Goal: Information Seeking & Learning: Learn about a topic

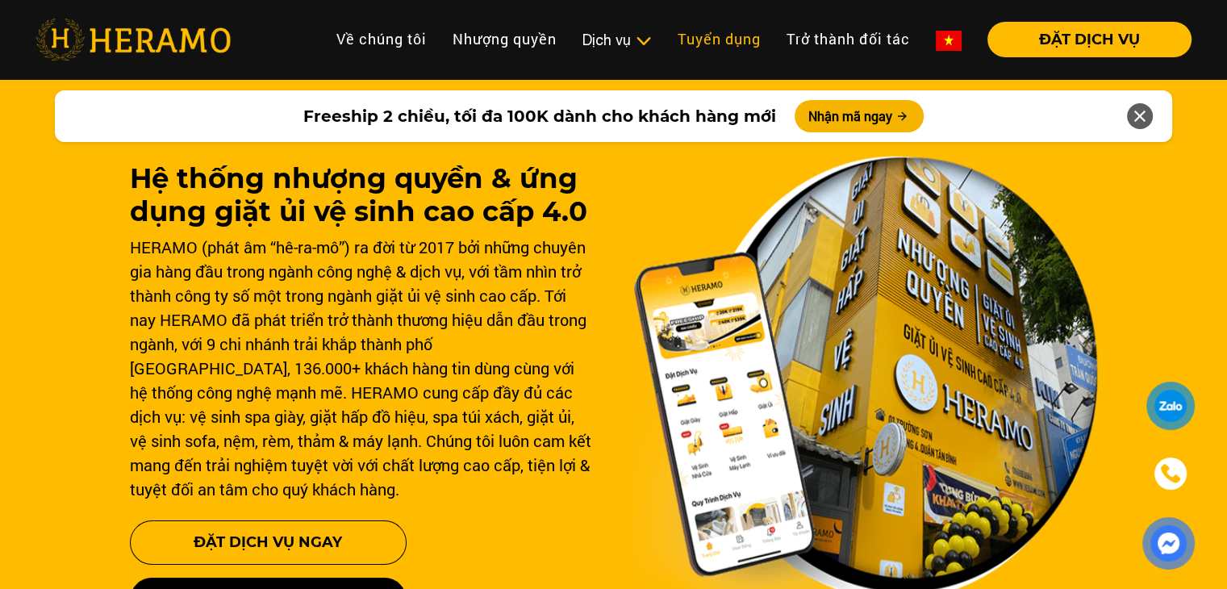
click at [673, 34] on link "Tuyển dụng" at bounding box center [719, 39] width 109 height 35
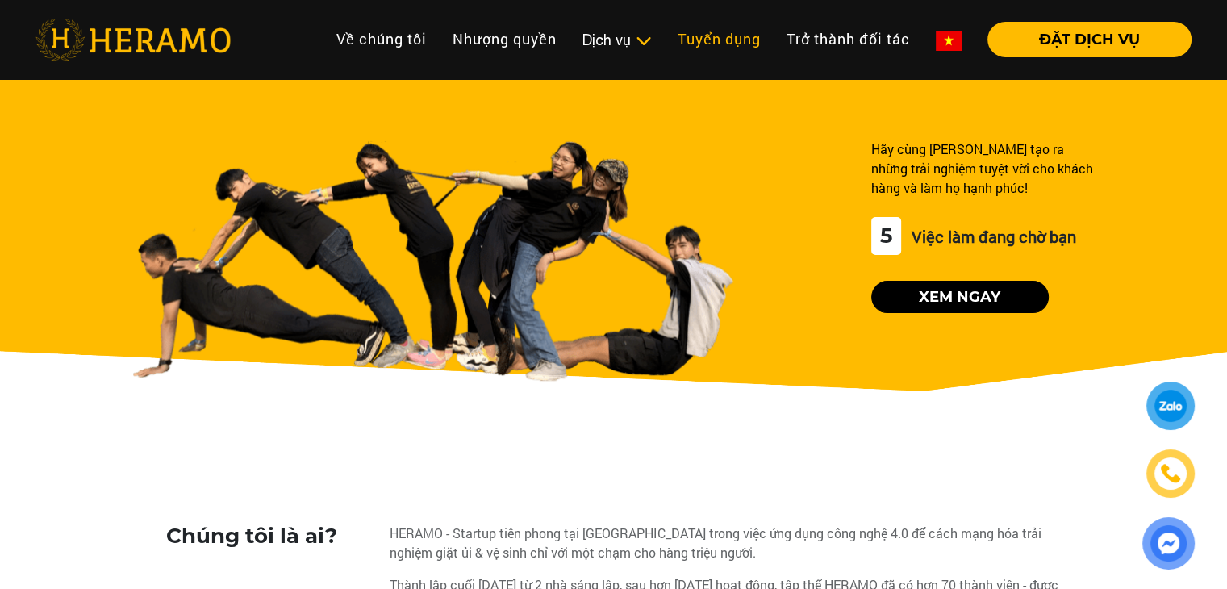
click at [712, 36] on link "Tuyển dụng" at bounding box center [719, 39] width 109 height 35
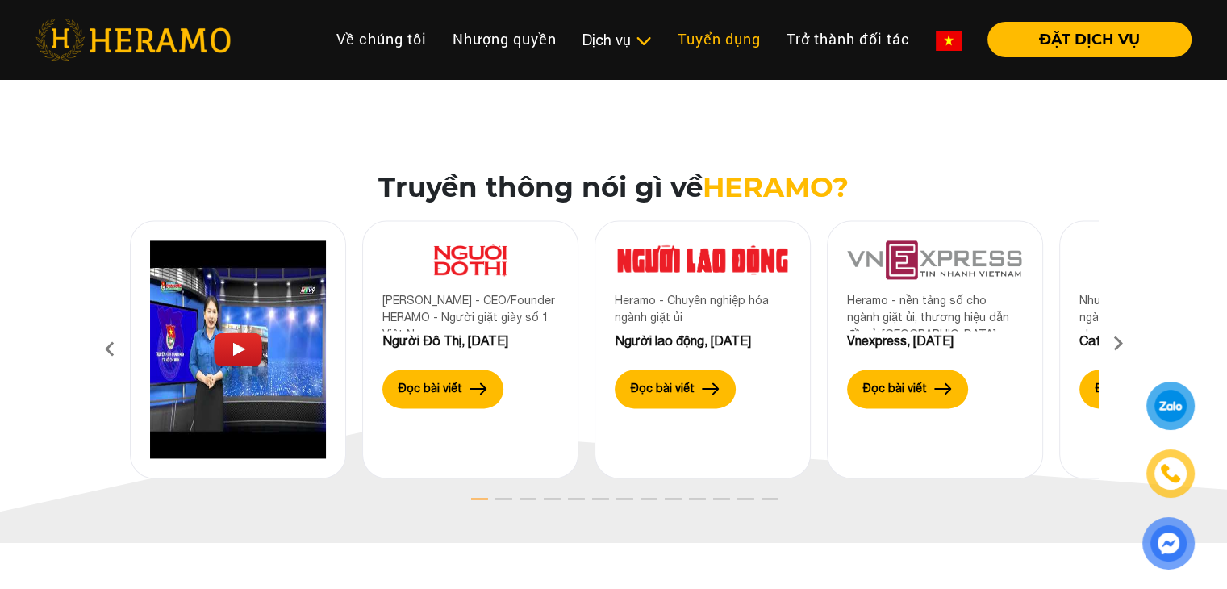
scroll to position [2177, 0]
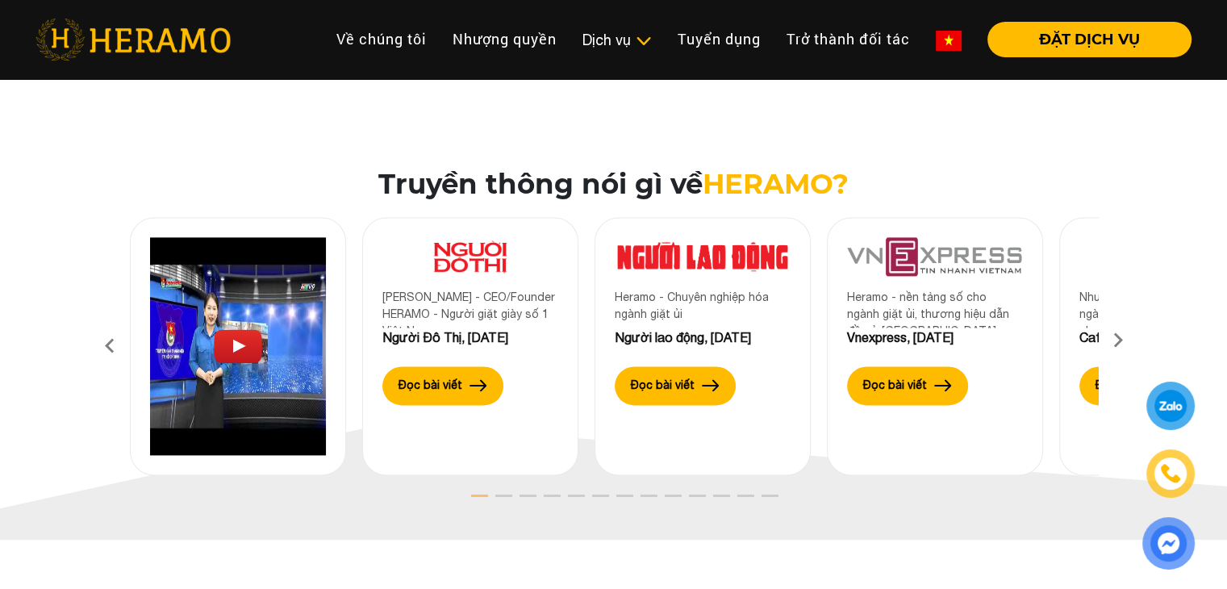
click at [1114, 347] on icon at bounding box center [1117, 345] width 29 height 10
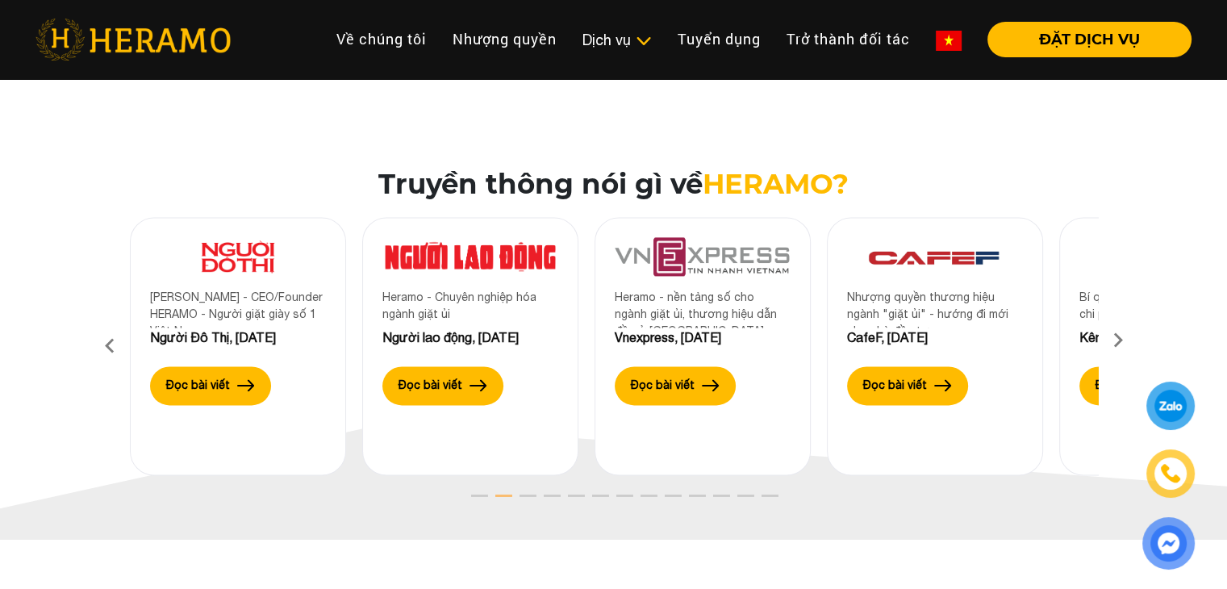
click at [1114, 347] on icon at bounding box center [1117, 345] width 29 height 10
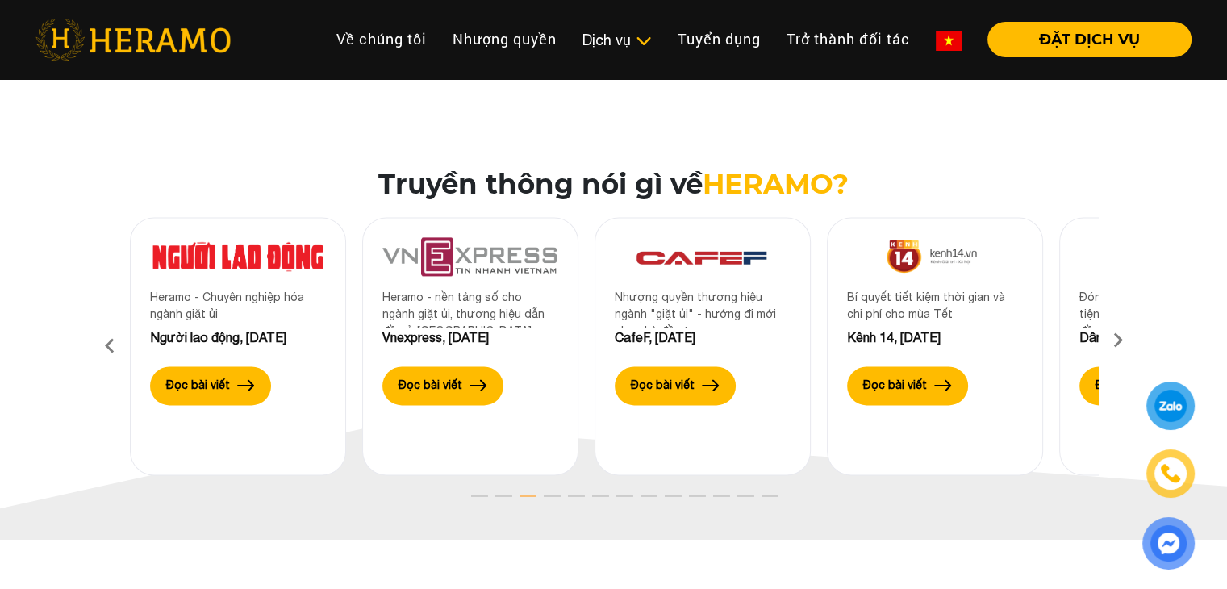
click at [1114, 347] on icon at bounding box center [1117, 345] width 29 height 10
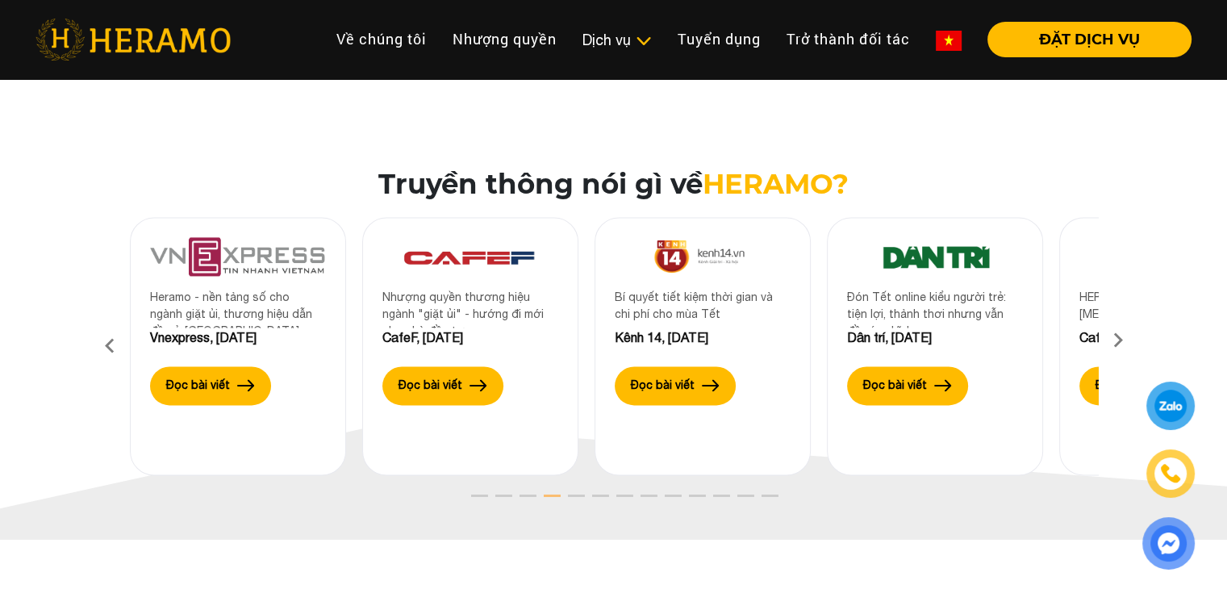
click at [1114, 347] on icon at bounding box center [1117, 345] width 29 height 10
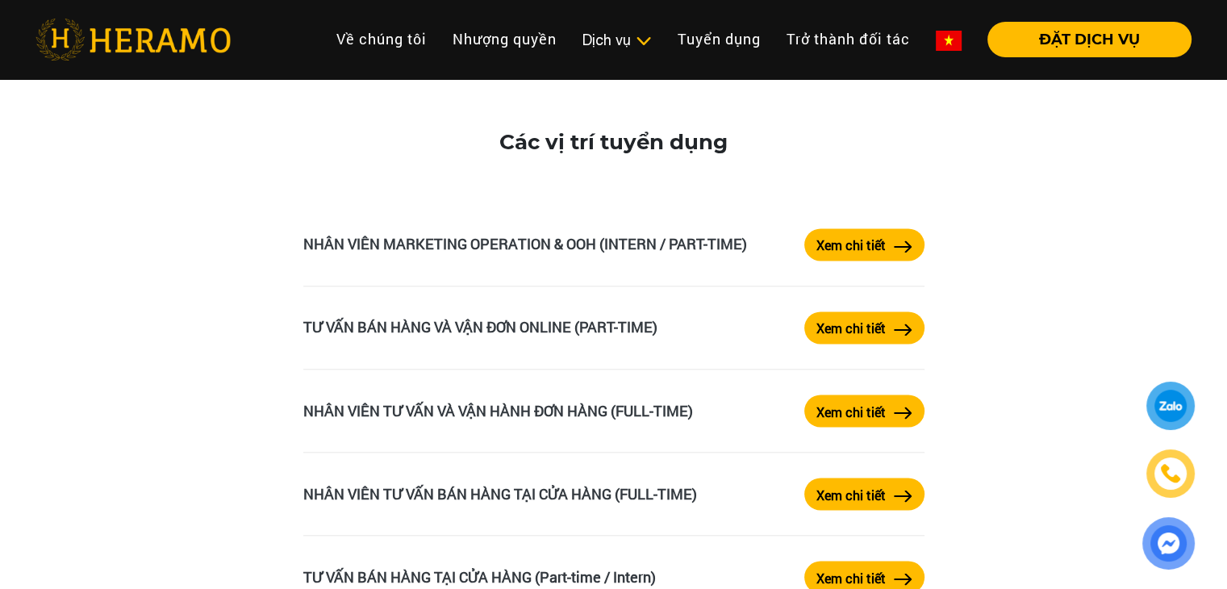
scroll to position [2742, 0]
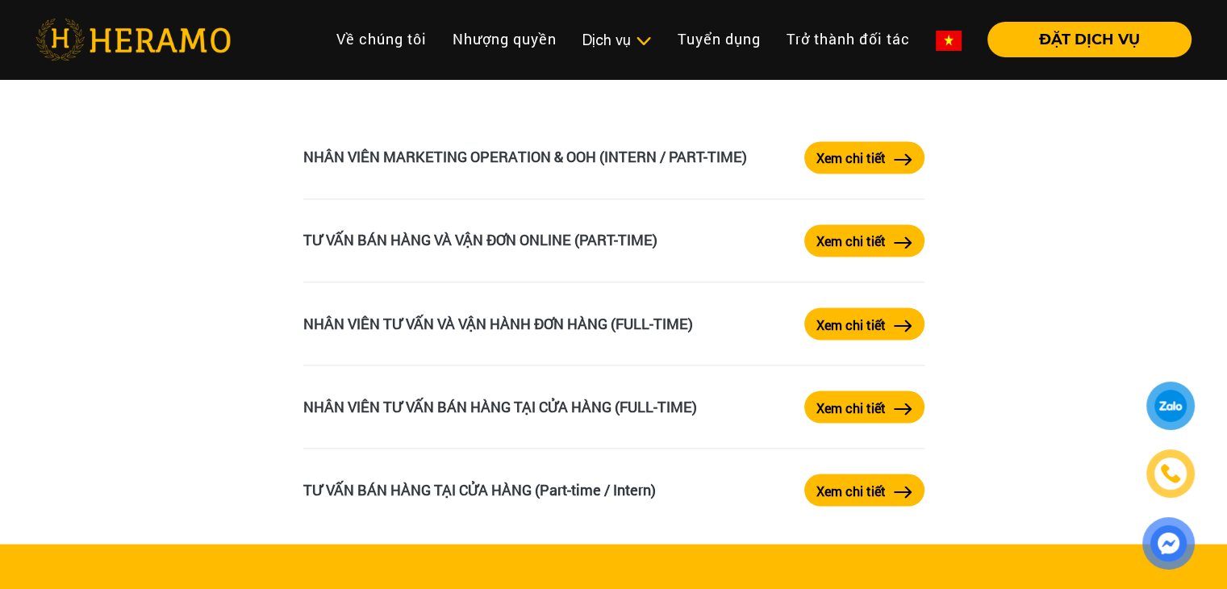
click at [868, 334] on label "Xem chi tiết" at bounding box center [850, 324] width 69 height 19
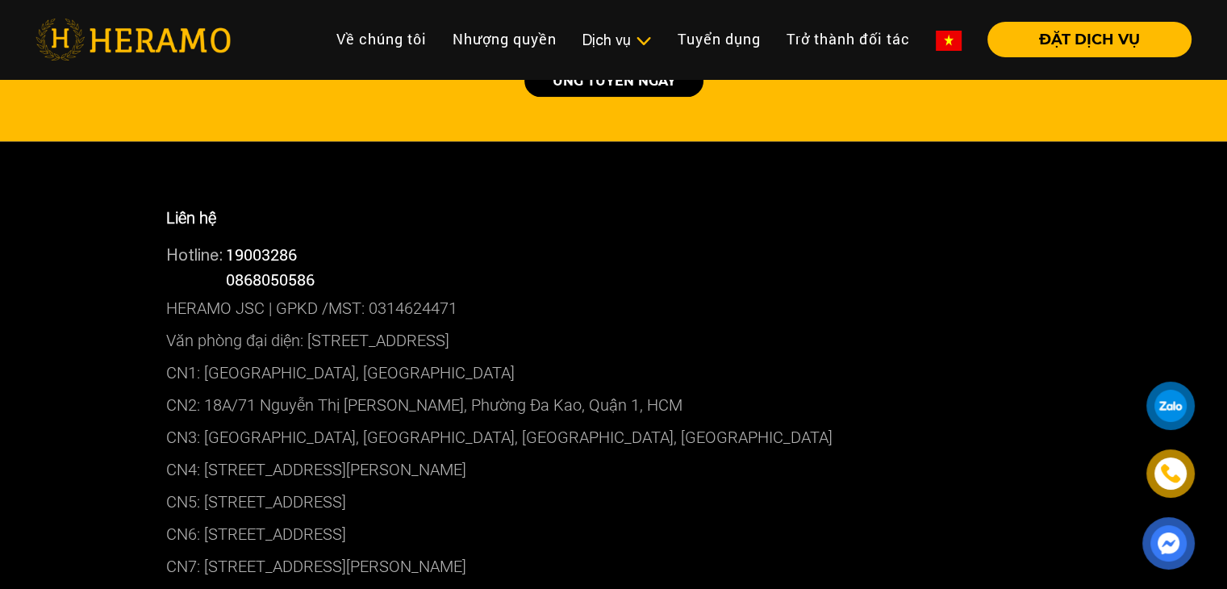
scroll to position [1290, 0]
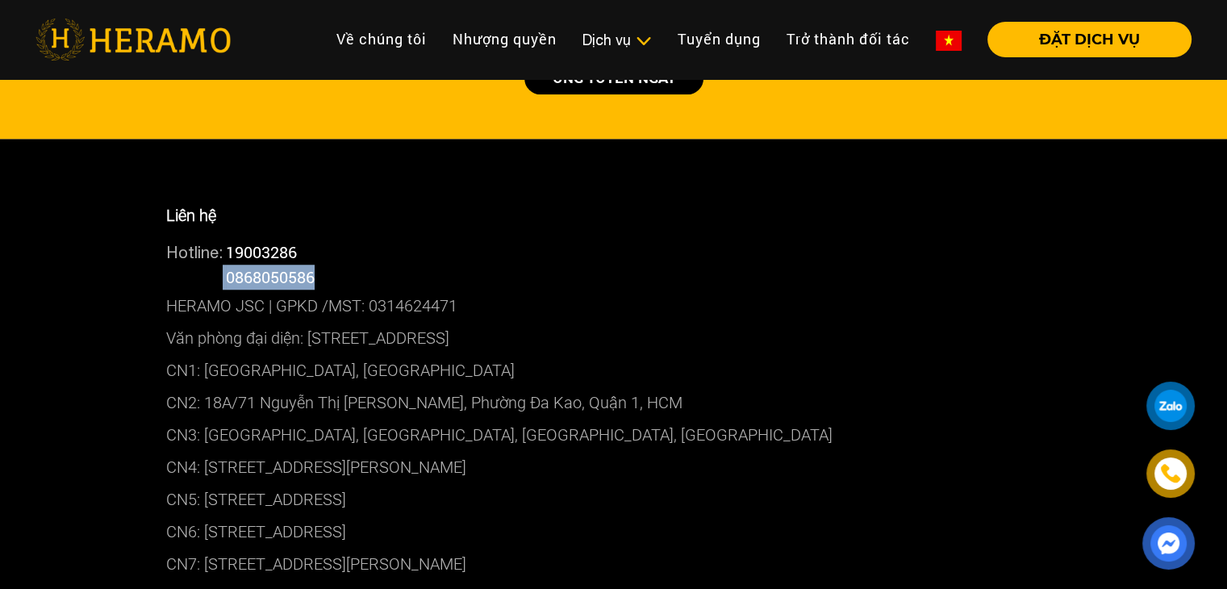
drag, startPoint x: 324, startPoint y: 277, endPoint x: 226, endPoint y: 281, distance: 98.4
click at [226, 281] on div "Hotline: 0868050586" at bounding box center [613, 277] width 895 height 25
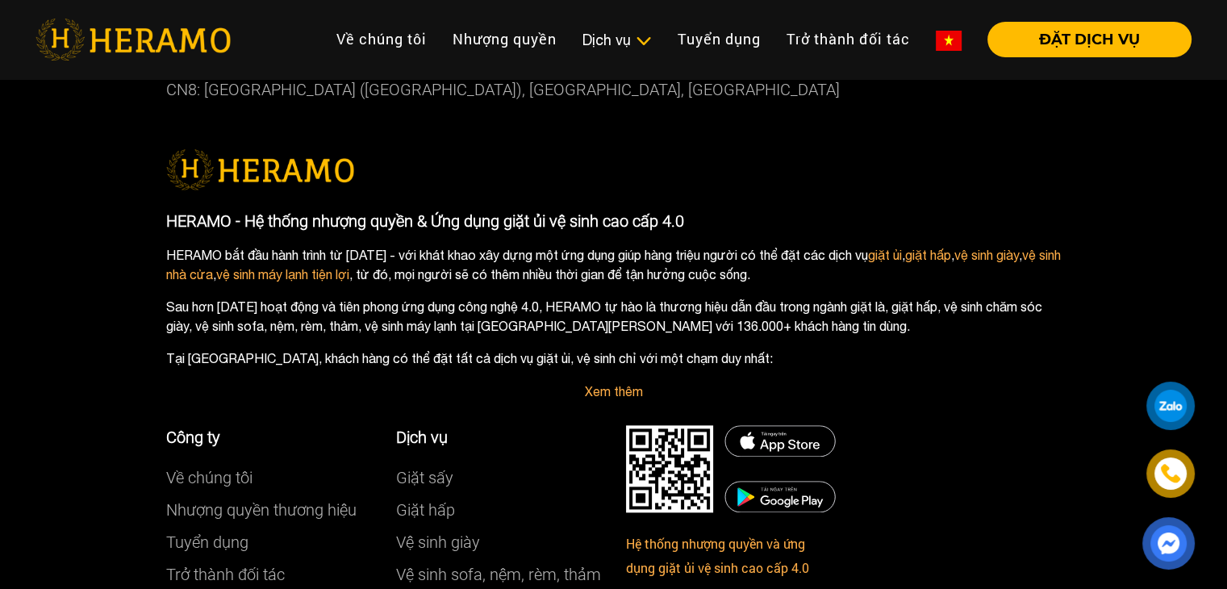
scroll to position [1935, 0]
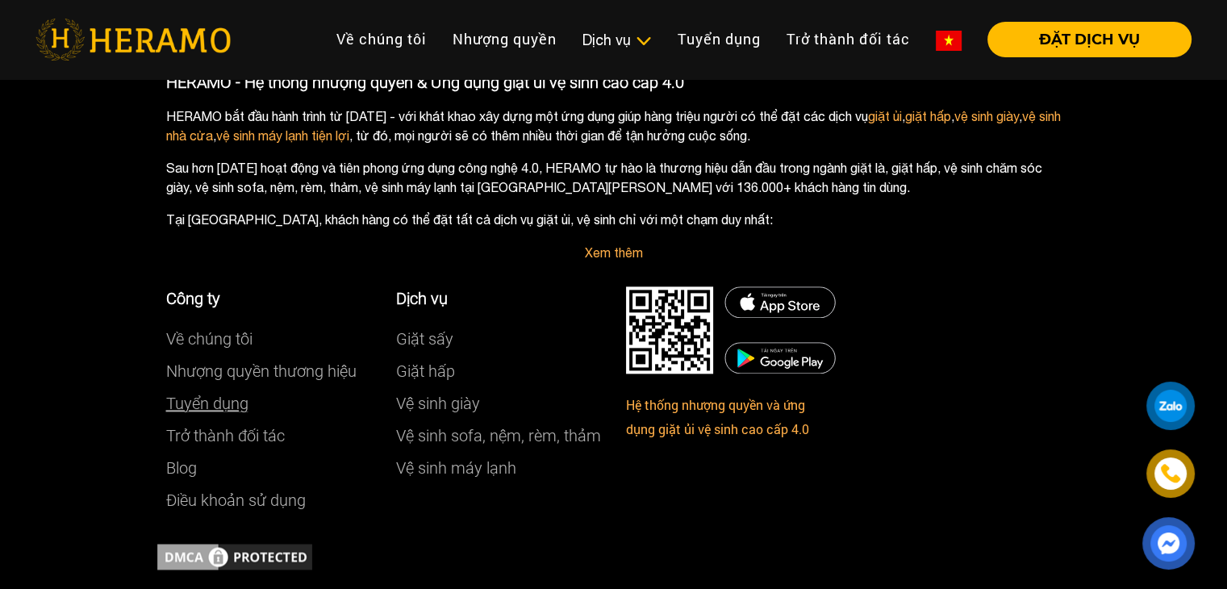
click at [223, 402] on link "Tuyển dụng" at bounding box center [207, 403] width 82 height 19
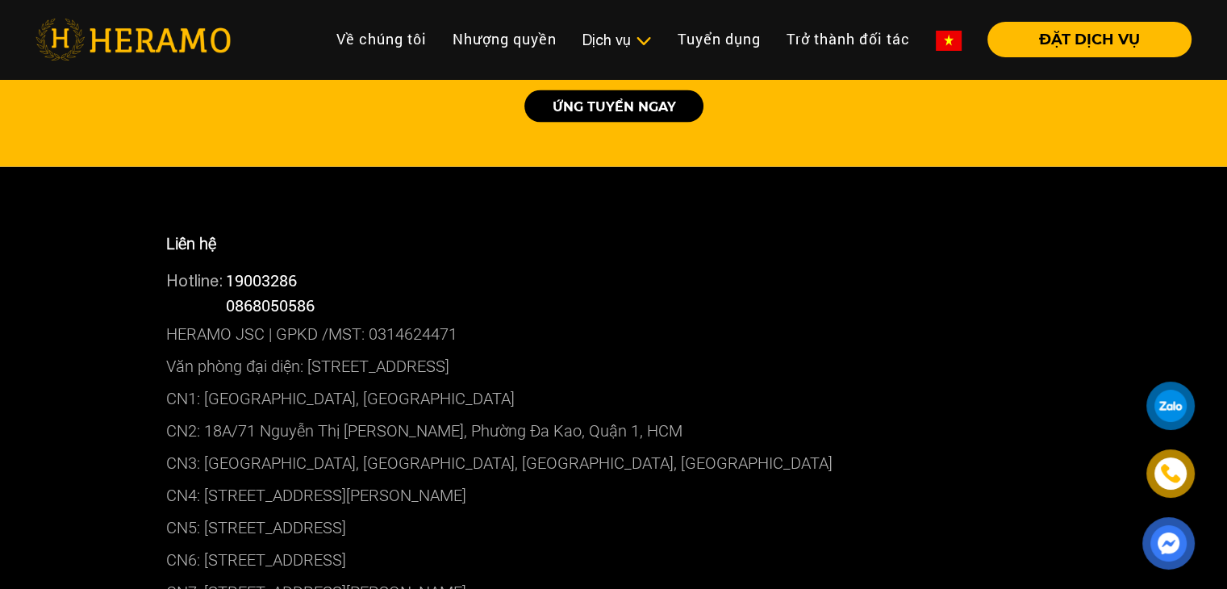
scroll to position [3194, 0]
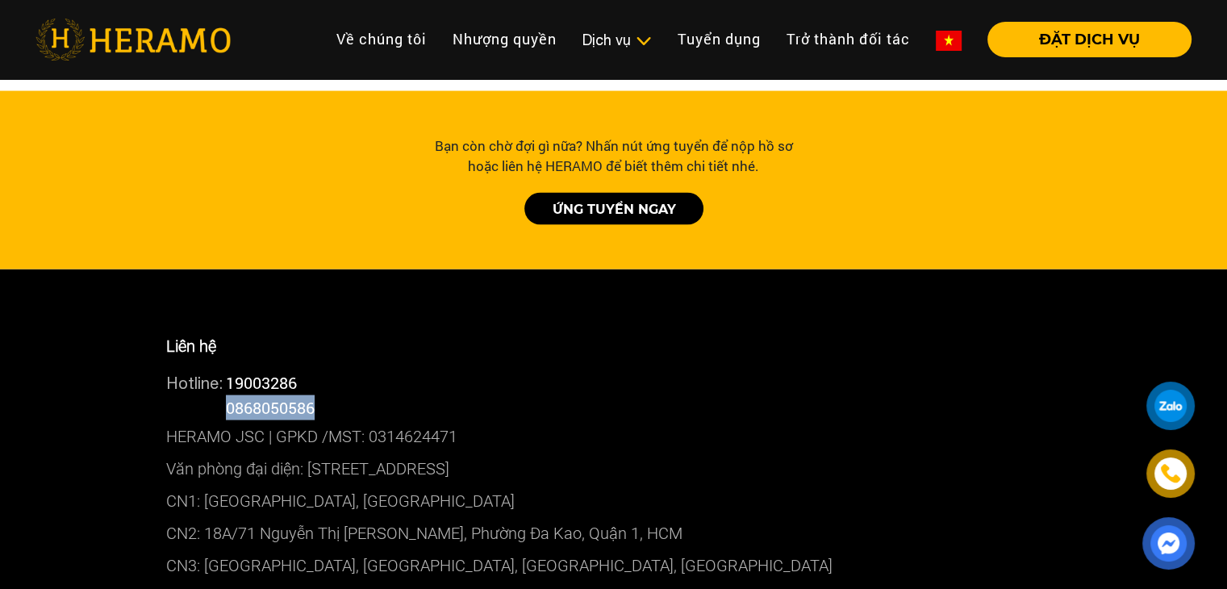
drag, startPoint x: 343, startPoint y: 410, endPoint x: 230, endPoint y: 399, distance: 113.4
click at [230, 402] on div "Hotline: 0868050586" at bounding box center [613, 407] width 895 height 25
copy span "0868050586"
